Goal: Check status: Check status

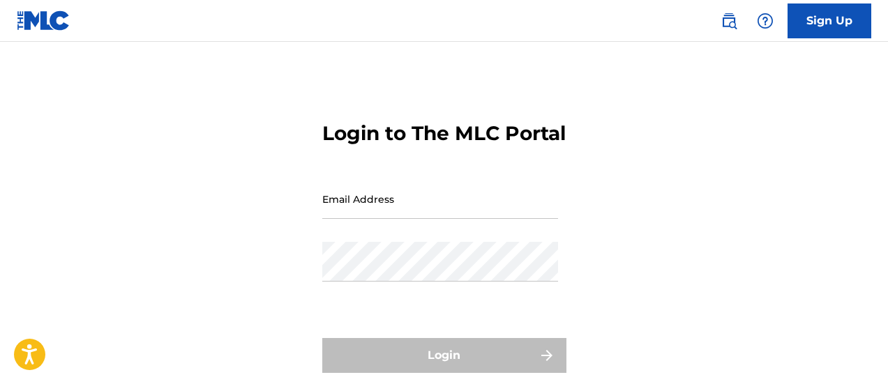
drag, startPoint x: 0, startPoint y: 0, endPoint x: 335, endPoint y: 234, distance: 409.2
click at [334, 219] on input "Email Address" at bounding box center [440, 199] width 236 height 40
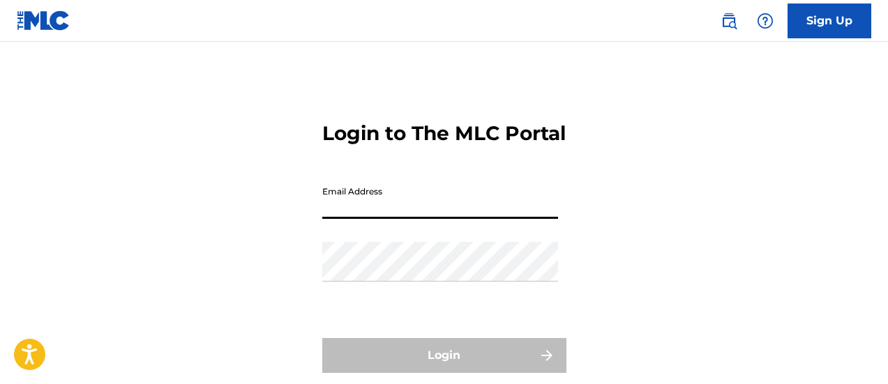
type input "[EMAIL_ADDRESS][DOMAIN_NAME]"
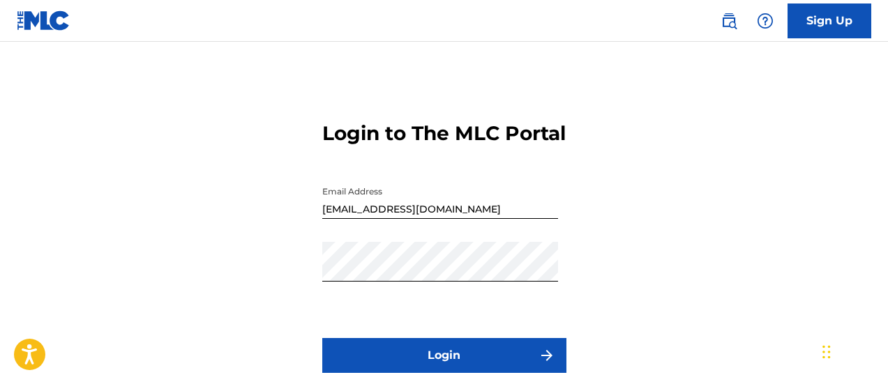
click at [416, 370] on button "Login" at bounding box center [444, 355] width 244 height 35
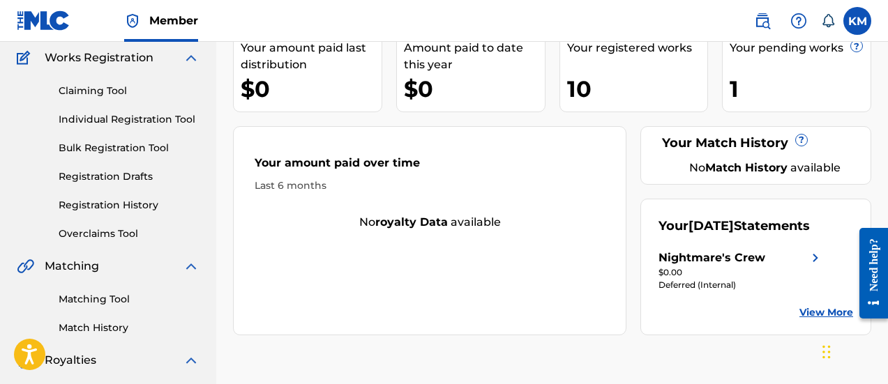
scroll to position [139, 0]
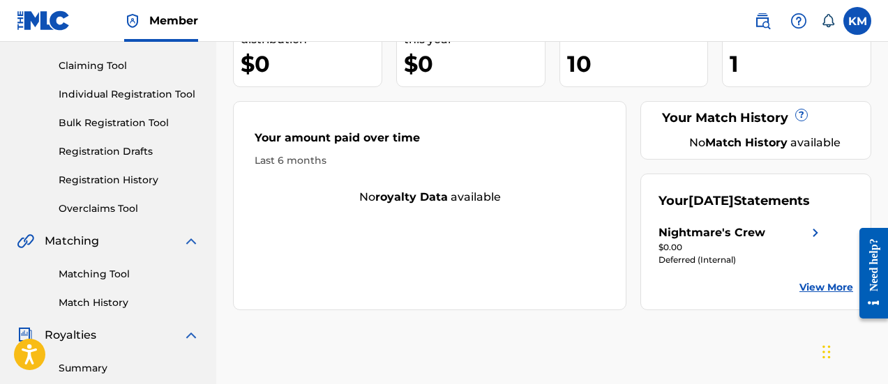
click at [834, 295] on link "View More" at bounding box center [826, 287] width 54 height 15
